Goal: Task Accomplishment & Management: Use online tool/utility

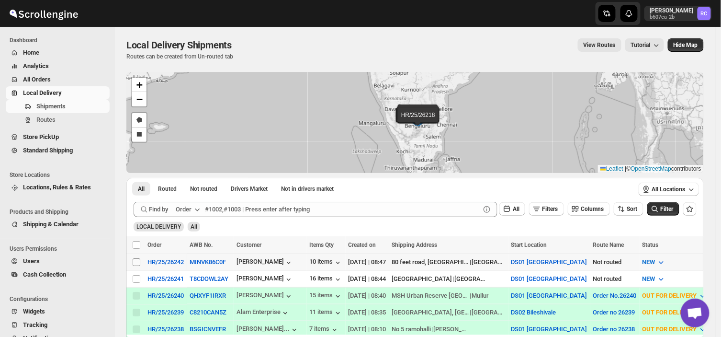
click at [135, 260] on input "Select shipment" at bounding box center [137, 262] width 8 height 8
checkbox input "true"
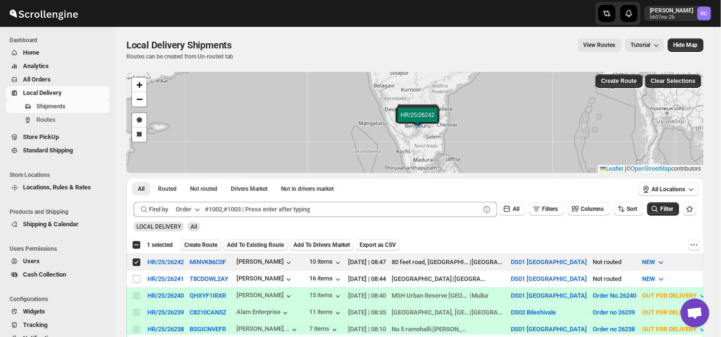
click at [197, 243] on span "Create Route" at bounding box center [200, 245] width 33 height 8
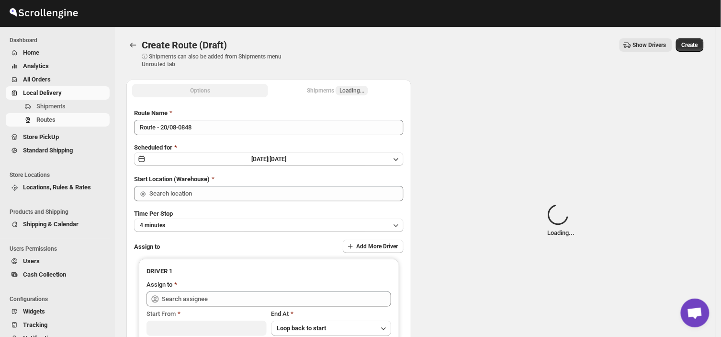
type input "DS01 [GEOGRAPHIC_DATA]"
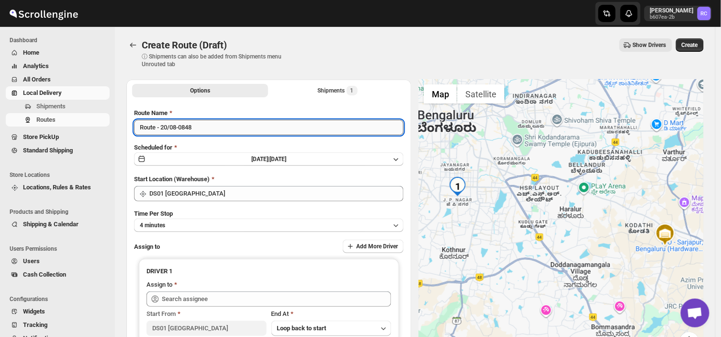
click at [195, 130] on input "Route - 20/08-0848" at bounding box center [269, 127] width 270 height 15
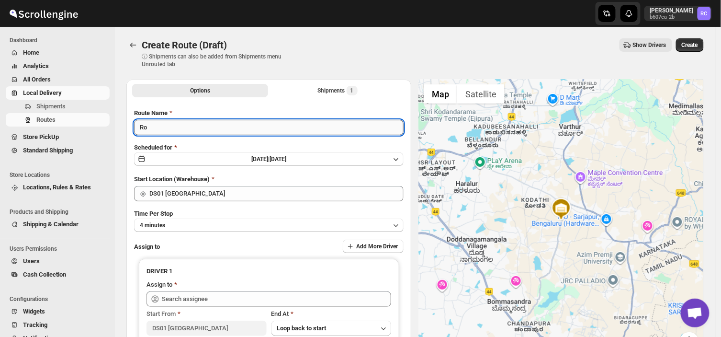
type input "R"
type input "Order no 26242"
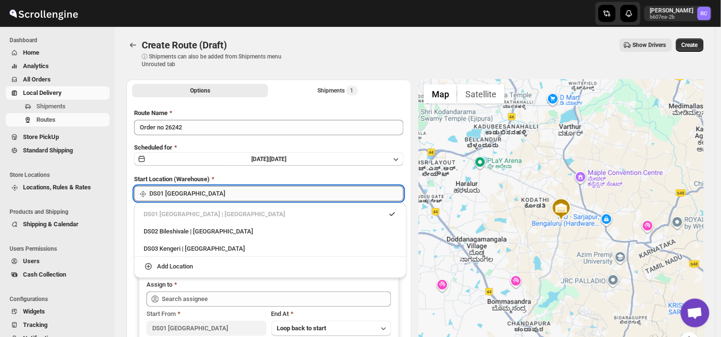
drag, startPoint x: 216, startPoint y: 192, endPoint x: 204, endPoint y: 190, distance: 12.1
click at [204, 190] on input "DS01 [GEOGRAPHIC_DATA]" at bounding box center [276, 193] width 254 height 15
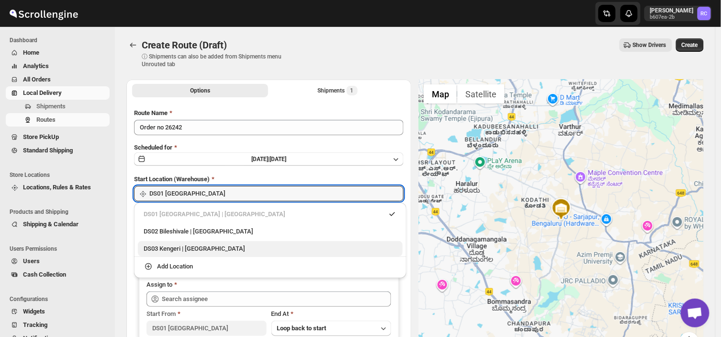
click at [175, 248] on div "DS03 Kengeri | [GEOGRAPHIC_DATA]" at bounding box center [270, 249] width 253 height 10
type input "DS03 Kengeri"
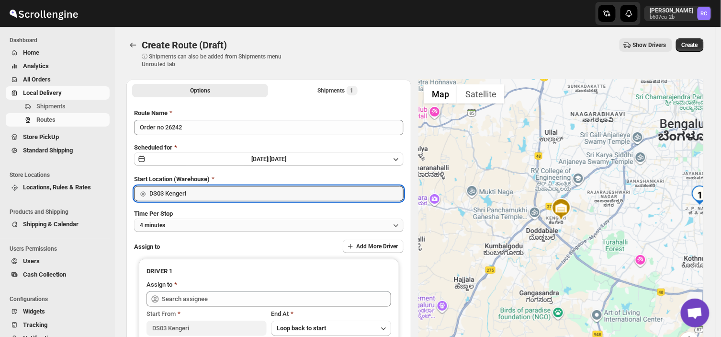
click at [193, 223] on button "4 minutes" at bounding box center [269, 224] width 270 height 13
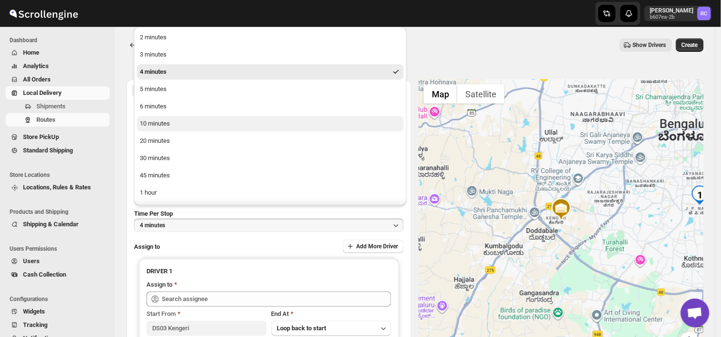
click at [166, 125] on div "10 minutes" at bounding box center [155, 124] width 30 height 10
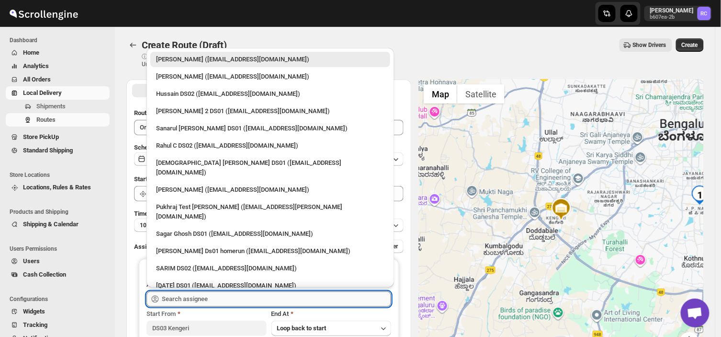
click at [250, 292] on input "text" at bounding box center [276, 298] width 229 height 15
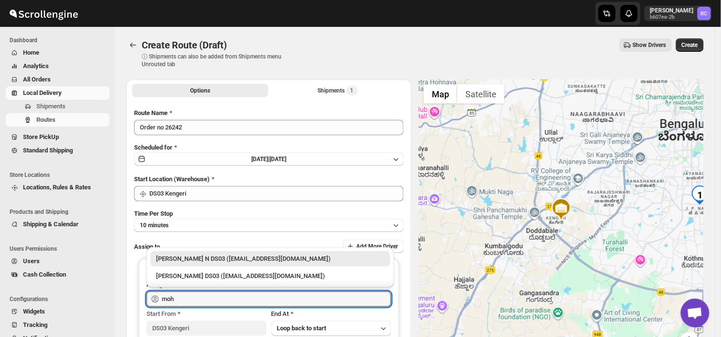
click at [218, 258] on div "[PERSON_NAME] N DS03 ([EMAIL_ADDRESS][DOMAIN_NAME])" at bounding box center [270, 259] width 228 height 10
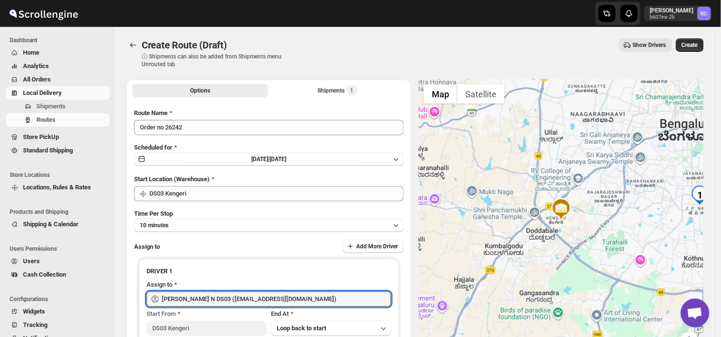
type input "[PERSON_NAME] N DS03 ([EMAIL_ADDRESS][DOMAIN_NAME])"
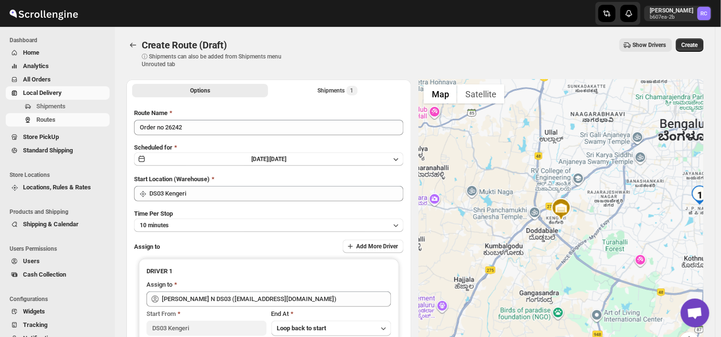
click at [601, 115] on div at bounding box center [561, 220] width 285 height 283
click at [693, 44] on span "Create" at bounding box center [690, 45] width 16 height 8
